Goal: Ask a question

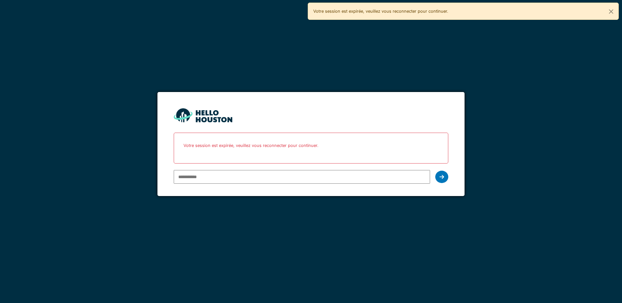
type input "**********"
click at [439, 176] on div at bounding box center [441, 177] width 13 height 12
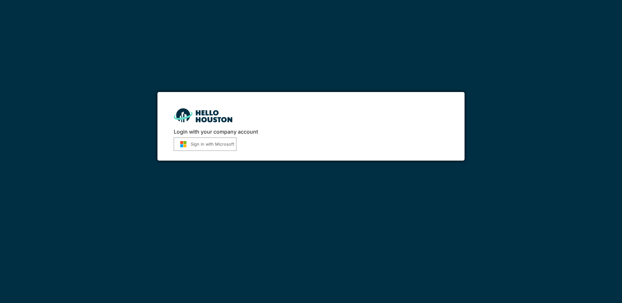
click at [216, 147] on button "Sign in with Microsoft" at bounding box center [205, 144] width 63 height 13
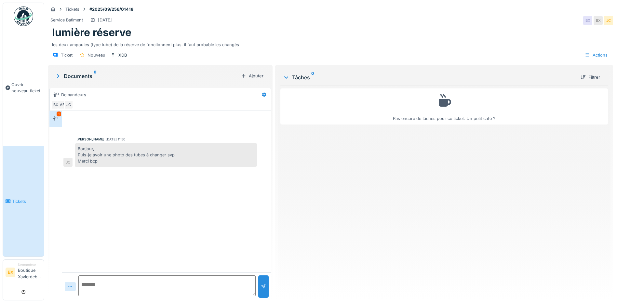
click at [66, 288] on div at bounding box center [70, 286] width 11 height 9
click at [75, 272] on div "Fichier…" at bounding box center [80, 272] width 27 height 10
click at [73, 291] on div at bounding box center [70, 286] width 11 height 9
click at [77, 274] on div "Fichier…" at bounding box center [80, 272] width 27 height 10
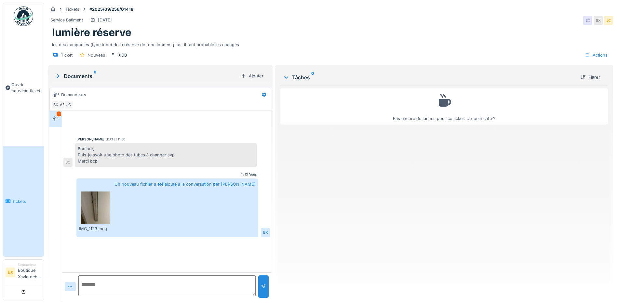
click at [150, 241] on div "Jean Callewaert 19/09/2025 11:50 Bonjour, Puis-je avoir une photo des tubes à c…" at bounding box center [166, 191] width 209 height 161
click at [131, 279] on textarea at bounding box center [166, 286] width 177 height 21
type textarea "**********"
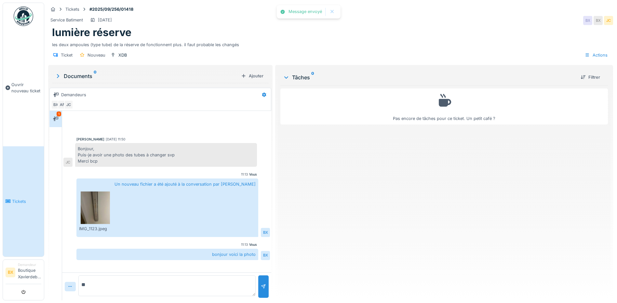
type textarea "*"
